Goal: Task Accomplishment & Management: Complete application form

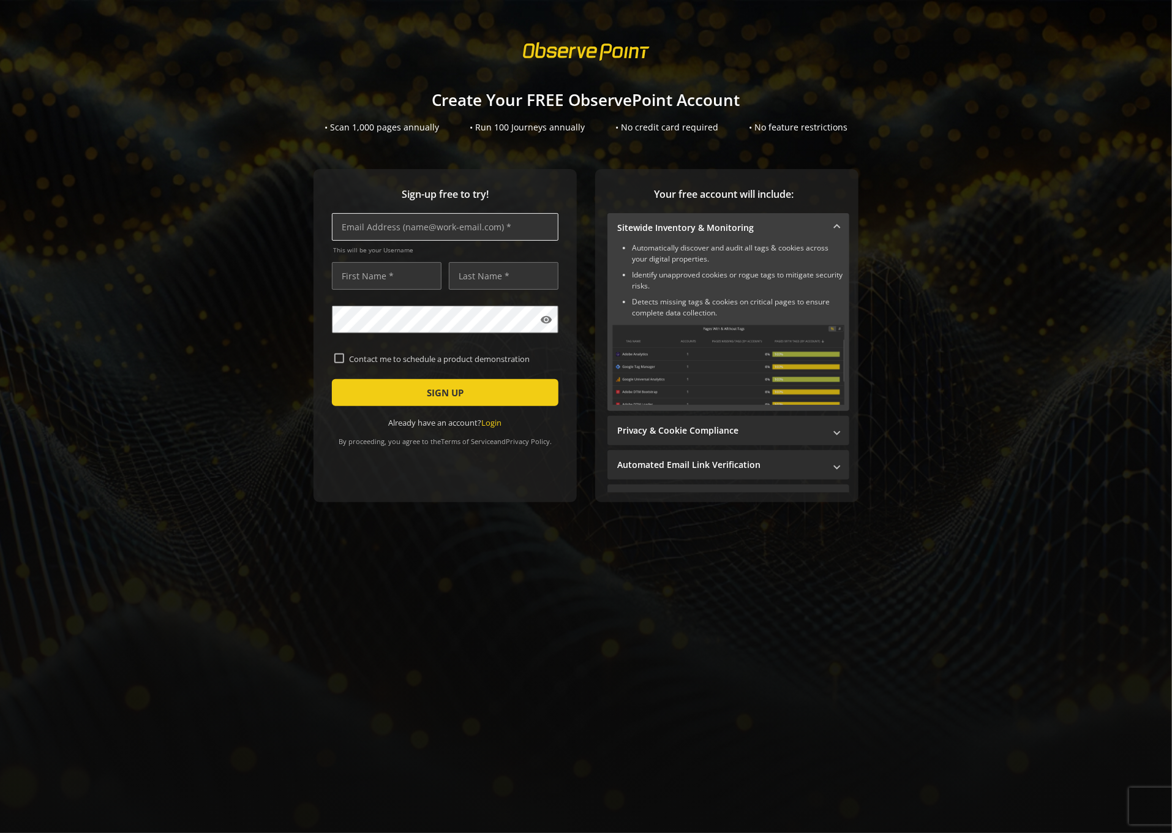
click at [417, 236] on input "text" at bounding box center [445, 227] width 227 height 28
type input "tamera.eaton@observepoint.com"
type input "Tamera"
type input "Eaton"
click at [392, 227] on input "tamera.eaton@observepoint.com" at bounding box center [445, 227] width 227 height 28
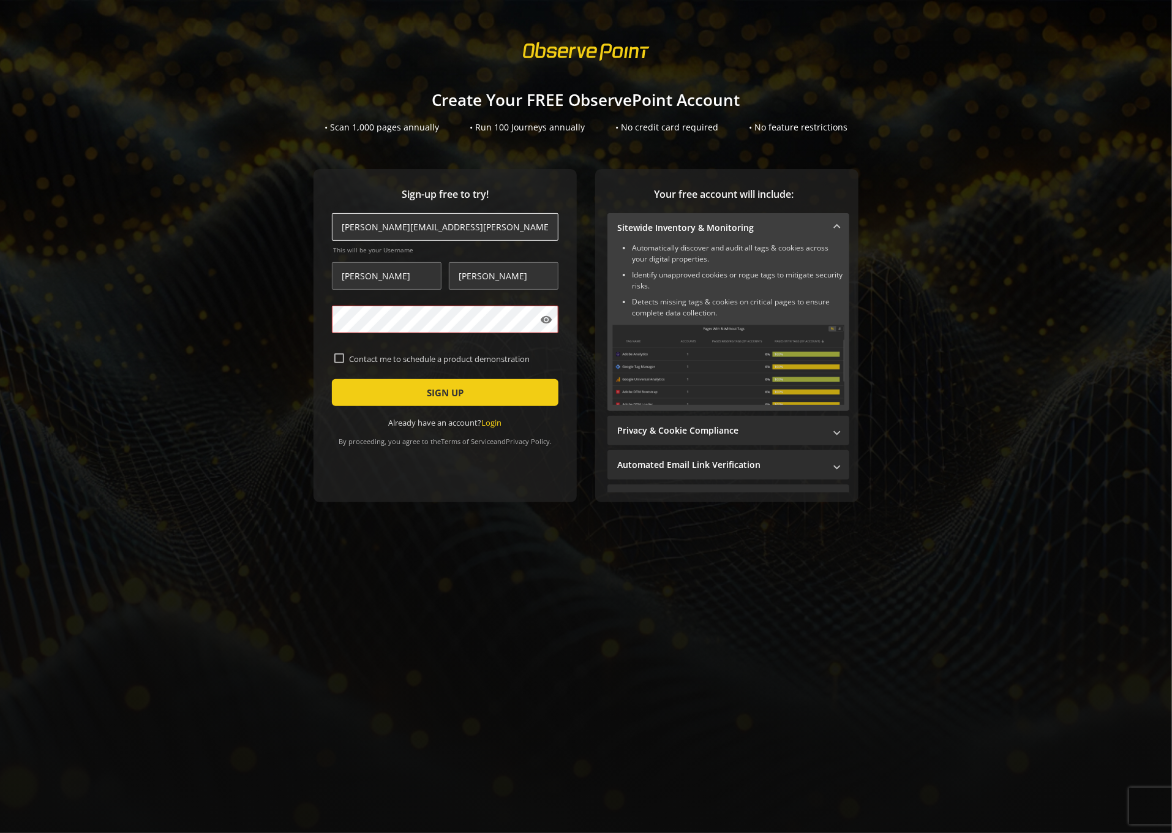
click at [393, 223] on input "tamera.eaton@observepoint.com" at bounding box center [445, 227] width 227 height 28
type input "tamera.eaton+100@observepoint.com"
click at [492, 387] on span "submit" at bounding box center [445, 392] width 227 height 29
click at [381, 227] on input "text" at bounding box center [445, 227] width 227 height 28
type input "tamera.eaton@observepoint.com"
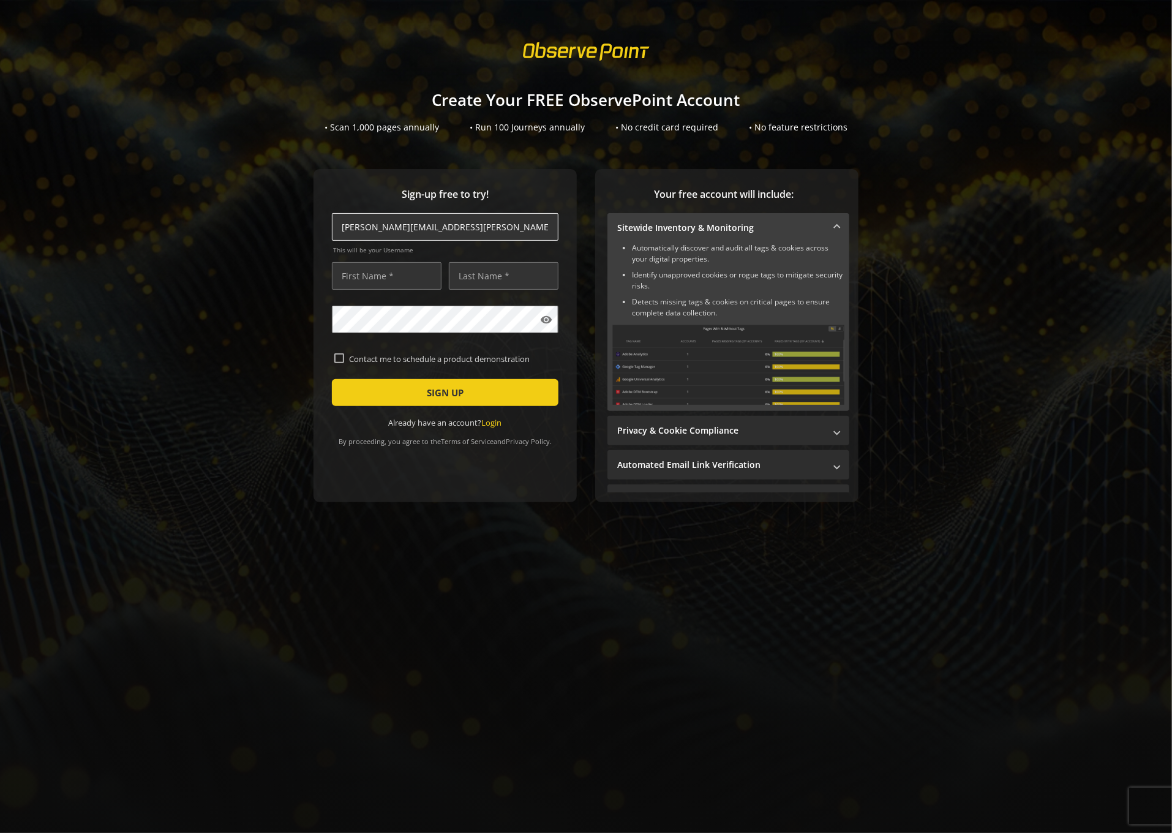
type input "Tamera"
type input "Eaton"
drag, startPoint x: 392, startPoint y: 227, endPoint x: 392, endPoint y: 239, distance: 11.6
click at [392, 228] on input "tamera.eaton@observepoint.com" at bounding box center [445, 227] width 227 height 28
type input "tamera.eaton+99@observepoint.com"
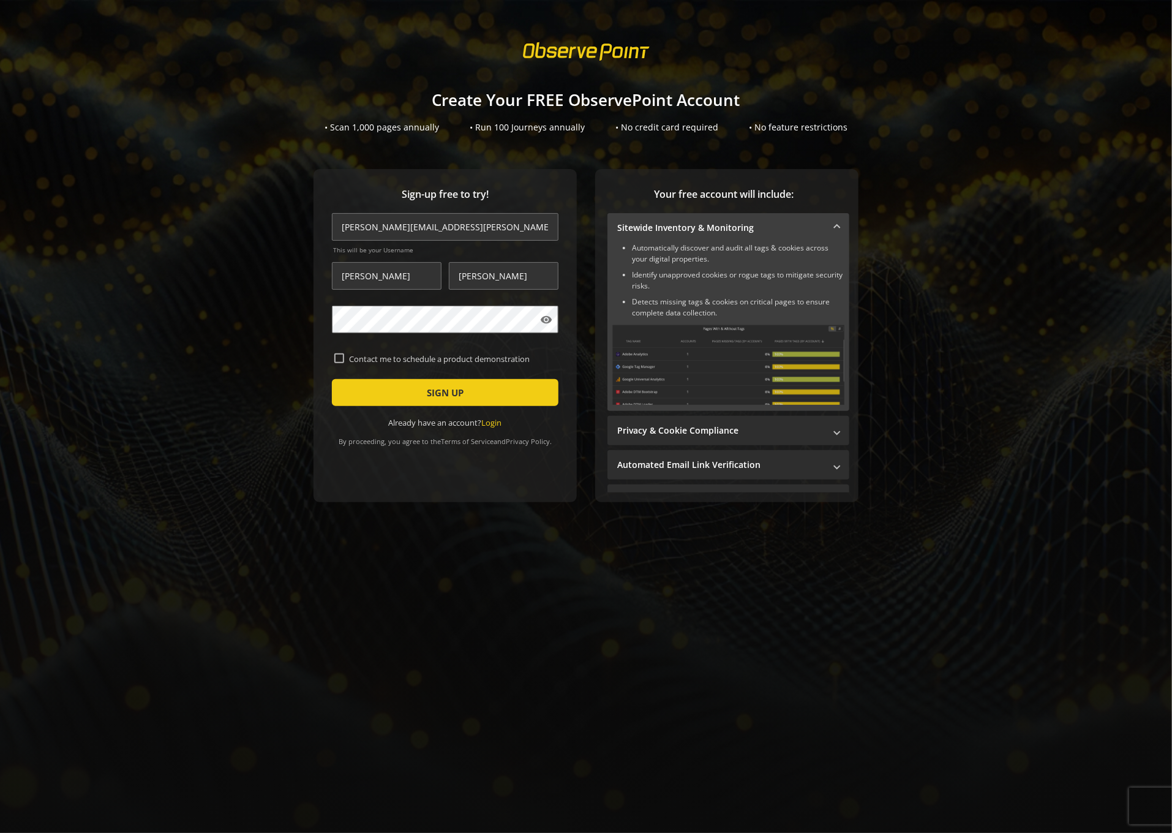
click at [459, 410] on form "tamera.eaton+99@observepoint.com This will be your Username Tamera Eaton visibi…" at bounding box center [445, 320] width 227 height 215
click at [456, 401] on span "SIGN UP" at bounding box center [445, 392] width 37 height 22
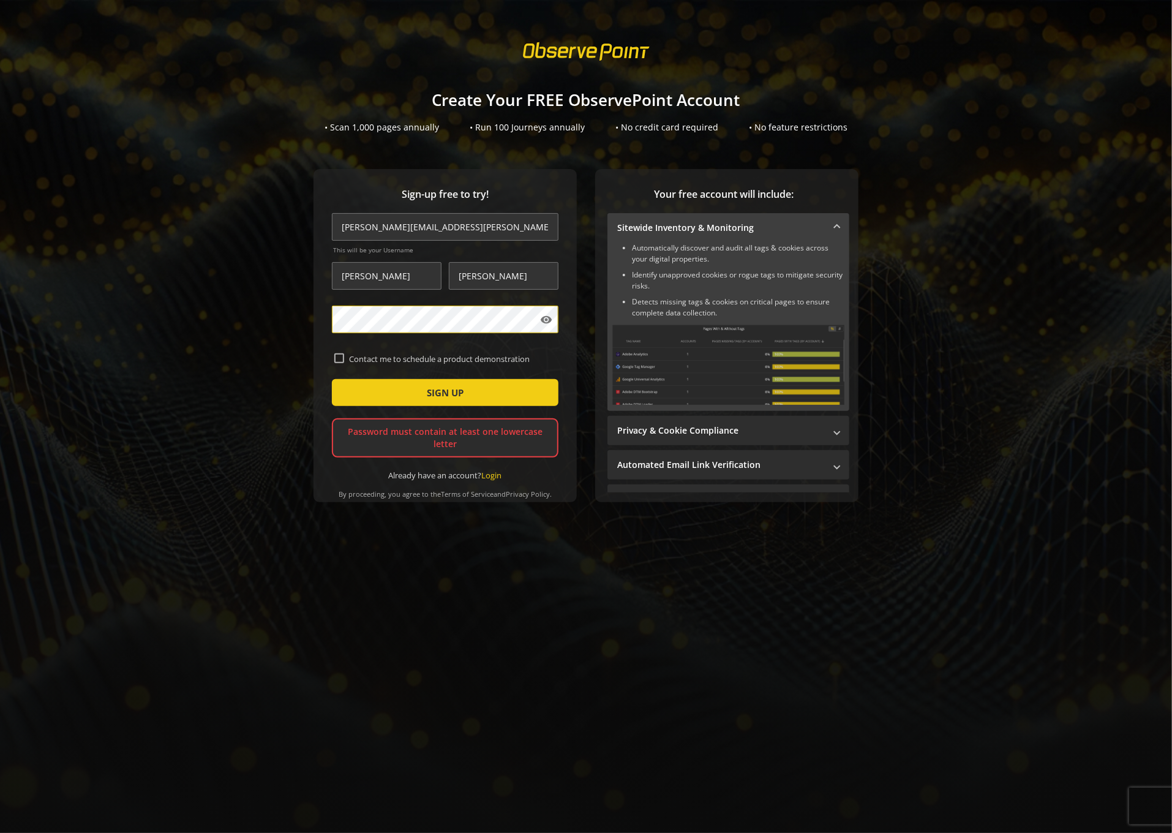
click at [275, 319] on div "Sign-up free to try! tamera.eaton+99@observepoint.com This will be your Usernam…" at bounding box center [586, 360] width 1142 height 382
click at [454, 397] on span "SIGN UP" at bounding box center [445, 392] width 37 height 22
